Goal: Task Accomplishment & Management: Use online tool/utility

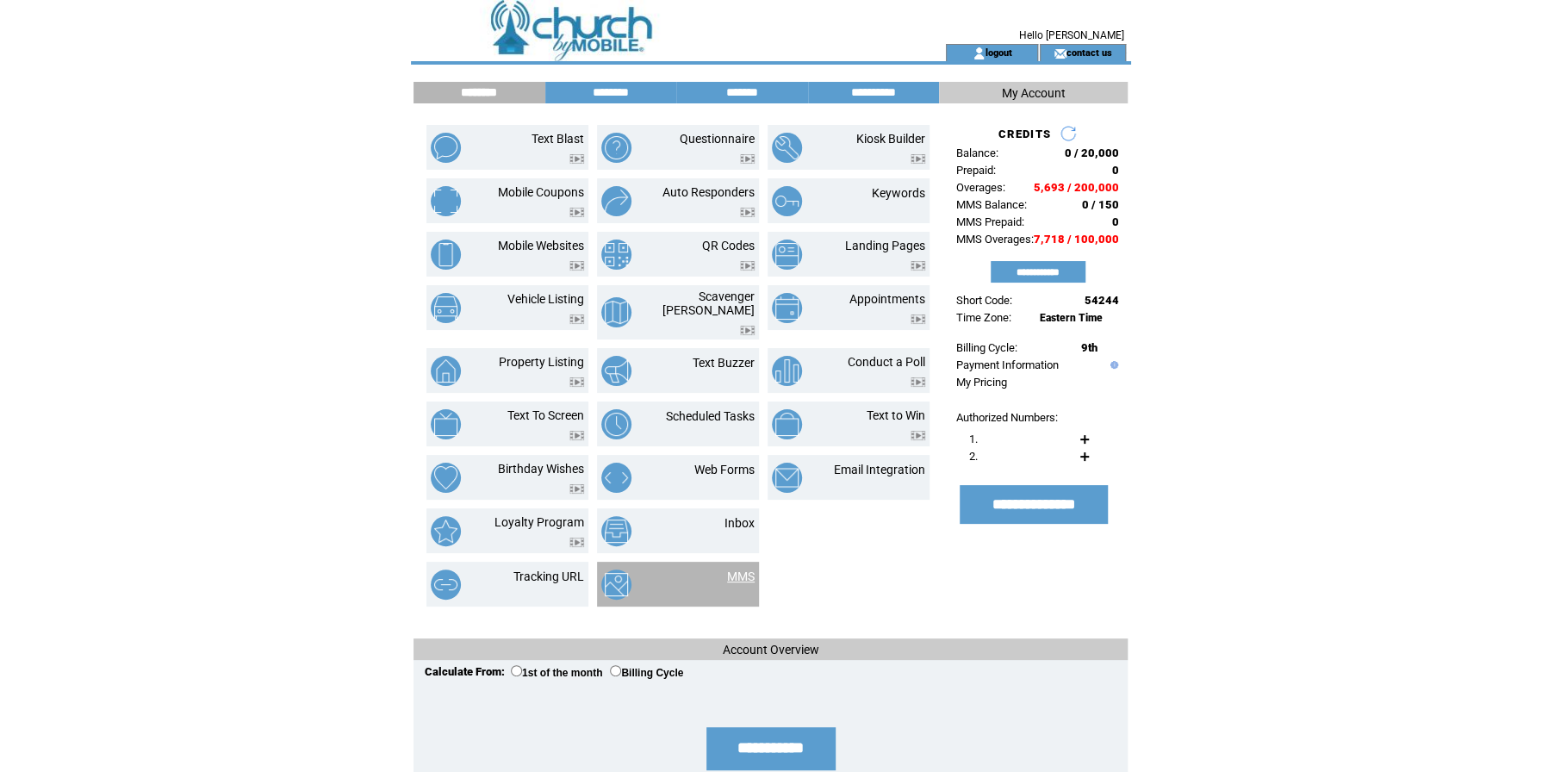
click at [738, 570] on link "MMS" at bounding box center [741, 577] width 28 height 14
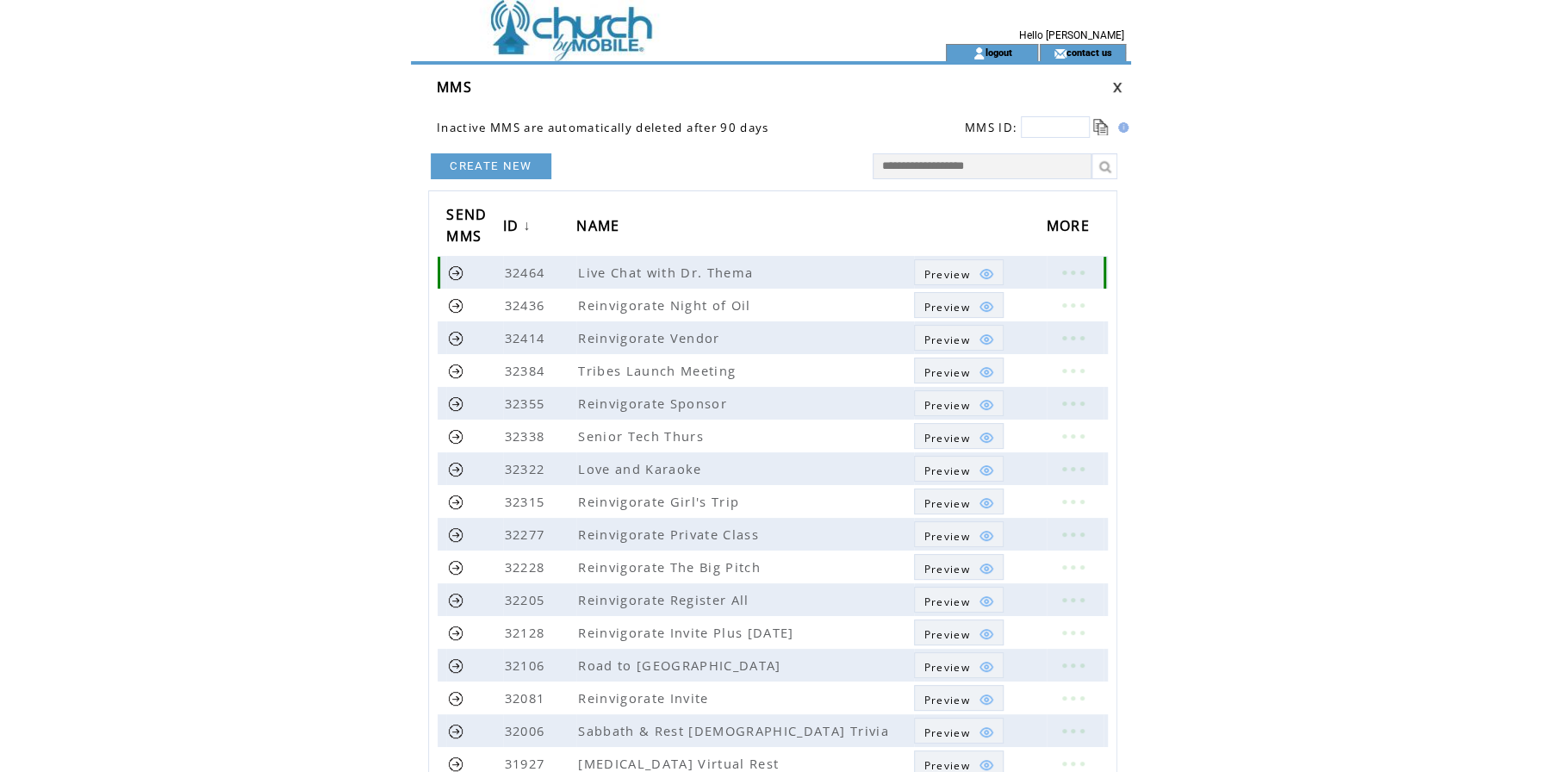
click at [958, 275] on span "Preview" at bounding box center [947, 274] width 46 height 15
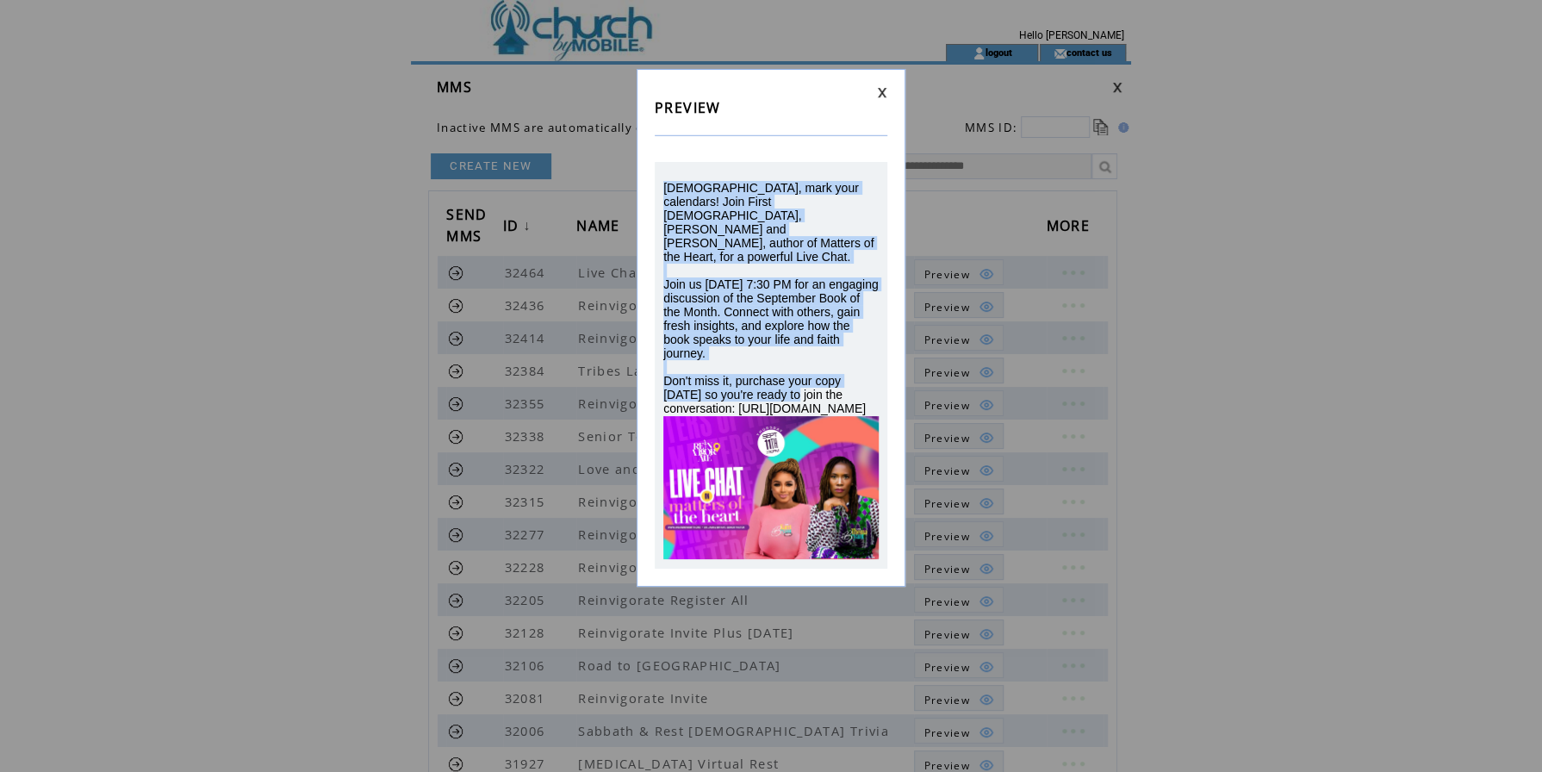
drag, startPoint x: 645, startPoint y: 325, endPoint x: 655, endPoint y: 188, distance: 137.3
click at [655, 188] on div "[DEMOGRAPHIC_DATA], mark your calendars! Join First [DEMOGRAPHIC_DATA], [PERSON…" at bounding box center [771, 365] width 233 height 407
drag, startPoint x: 655, startPoint y: 188, endPoint x: 750, endPoint y: 202, distance: 95.8
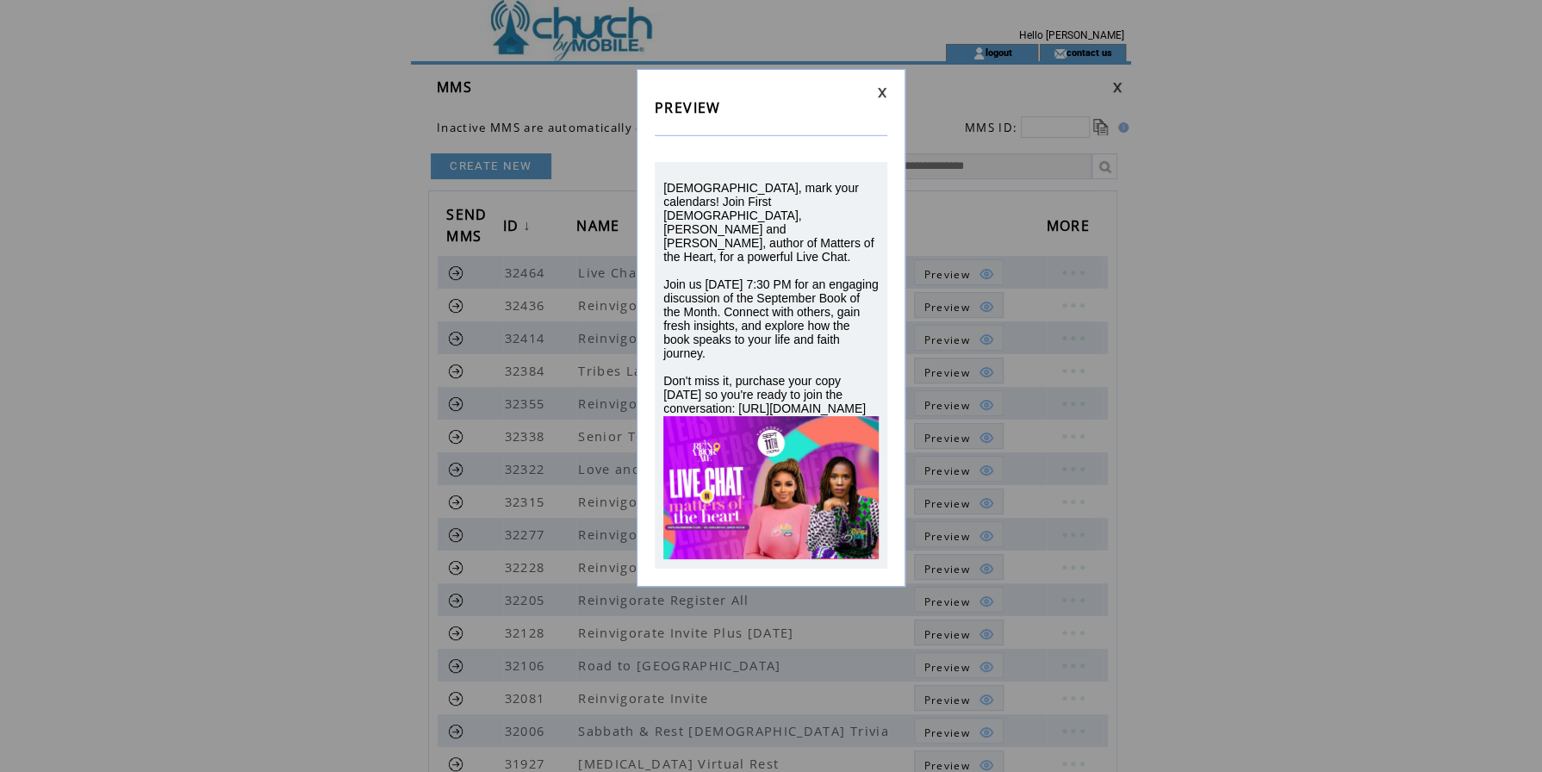
click at [844, 362] on span "[DEMOGRAPHIC_DATA], mark your calendars! Join First [DEMOGRAPHIC_DATA], [PERSON…" at bounding box center [770, 298] width 215 height 234
drag, startPoint x: 834, startPoint y: 369, endPoint x: 762, endPoint y: 364, distance: 72.6
click at [762, 364] on div "Ladies, mark your calendars! Join First Lady, Dr. Karri Bryant and Dr. Thema Br…" at bounding box center [770, 298] width 215 height 234
drag, startPoint x: 762, startPoint y: 364, endPoint x: 819, endPoint y: 352, distance: 58.8
click at [819, 352] on span "Ladies, mark your calendars! Join First Lady, Dr. Karri Bryant and Dr. Thema Br…" at bounding box center [770, 298] width 215 height 234
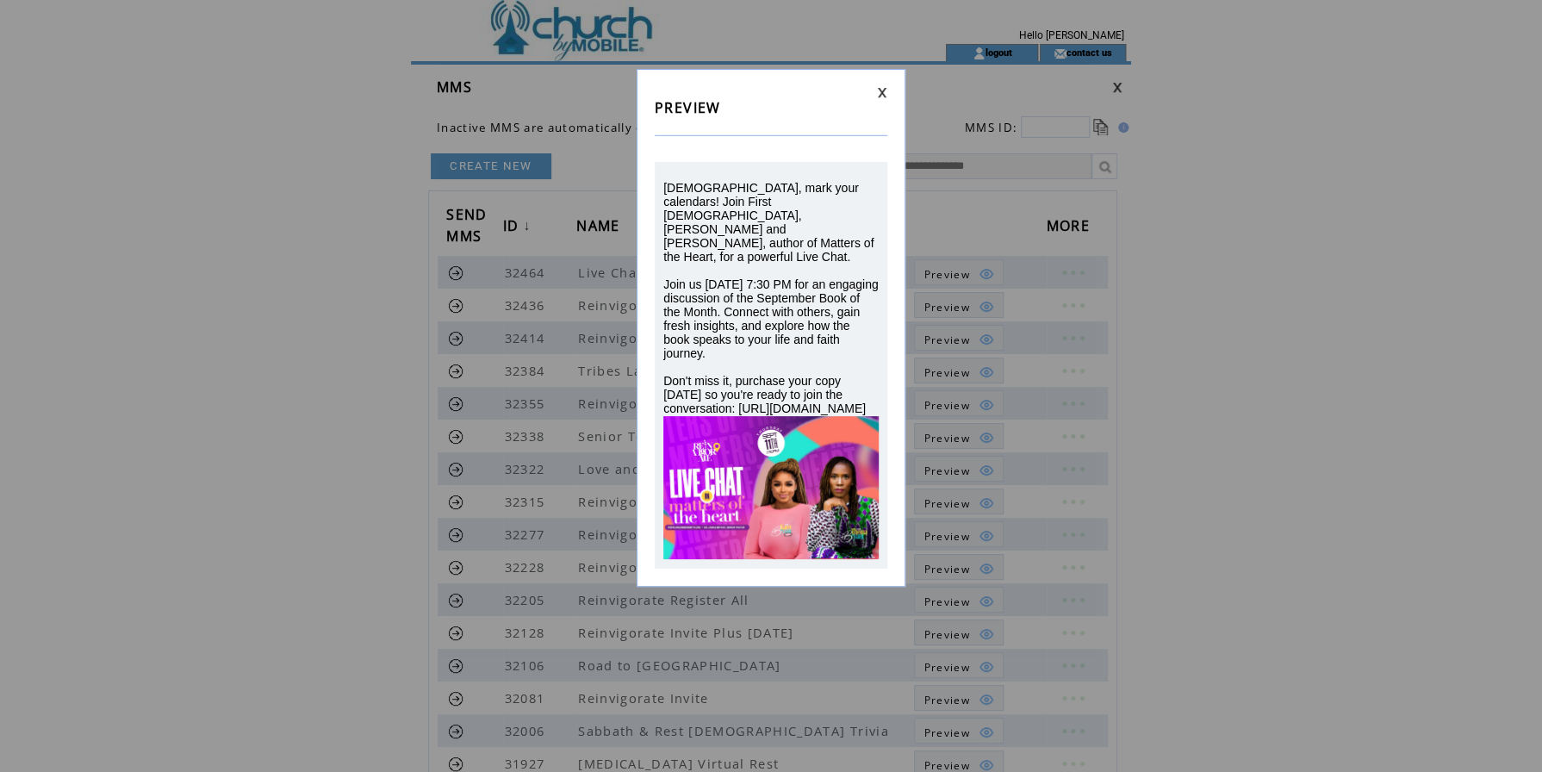
drag, startPoint x: 836, startPoint y: 366, endPoint x: 761, endPoint y: 356, distance: 75.7
click at [761, 356] on div "Ladies, mark your calendars! Join First Lady, Dr. Karri Bryant and Dr. Thema Br…" at bounding box center [770, 298] width 215 height 234
copy span "join the conversation: https://bit.ly/nbbookofthemonth"
click at [887, 88] on link at bounding box center [882, 92] width 10 height 11
